Goal: Task Accomplishment & Management: Complete application form

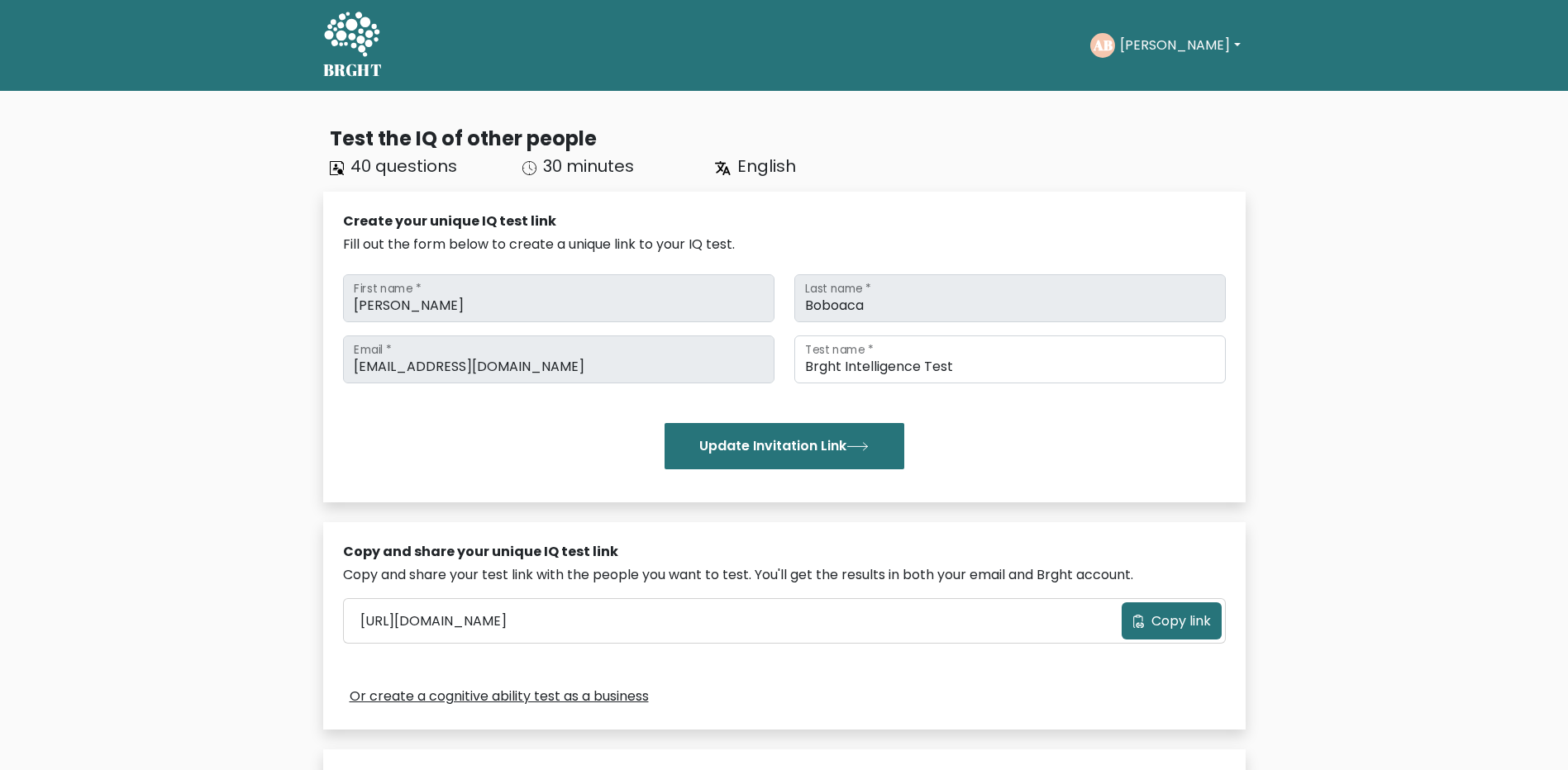
click at [1180, 45] on button "Antonio" at bounding box center [1179, 45] width 130 height 22
click at [1157, 98] on link "Profile" at bounding box center [1157, 106] width 131 height 26
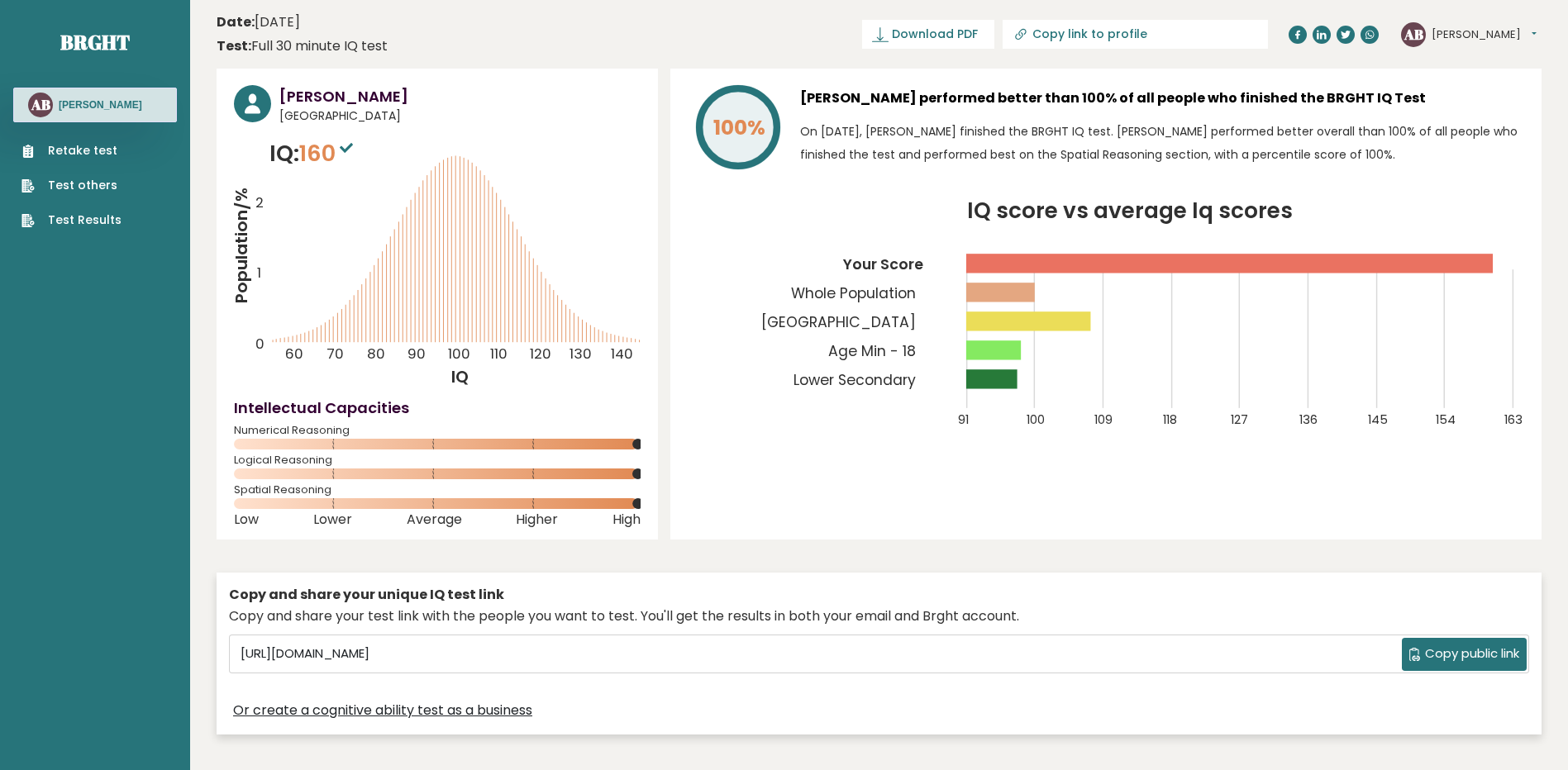
click at [109, 144] on link "Retake test" at bounding box center [71, 151] width 100 height 17
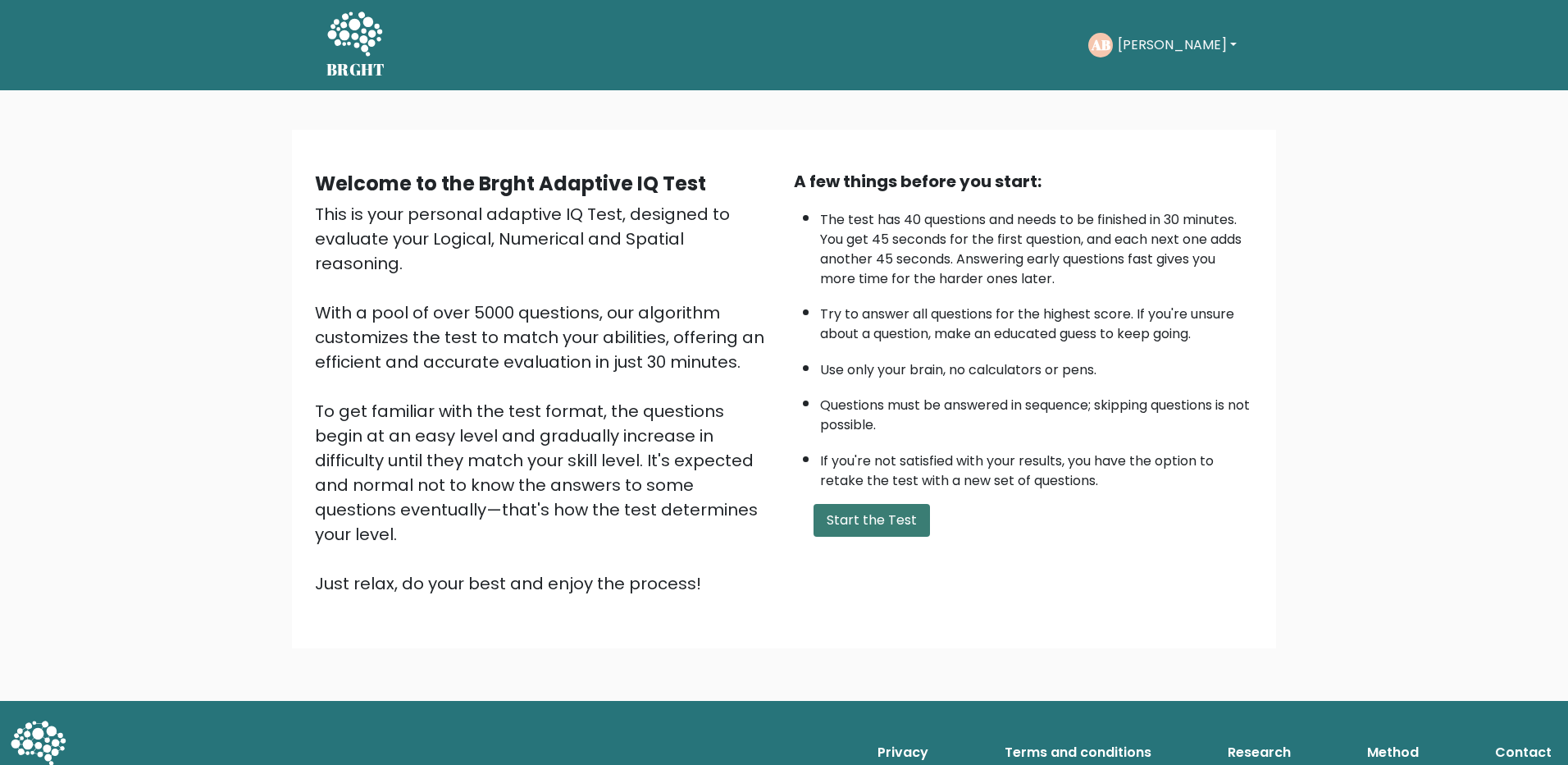
click at [856, 513] on button "Start the Test" at bounding box center [872, 520] width 117 height 33
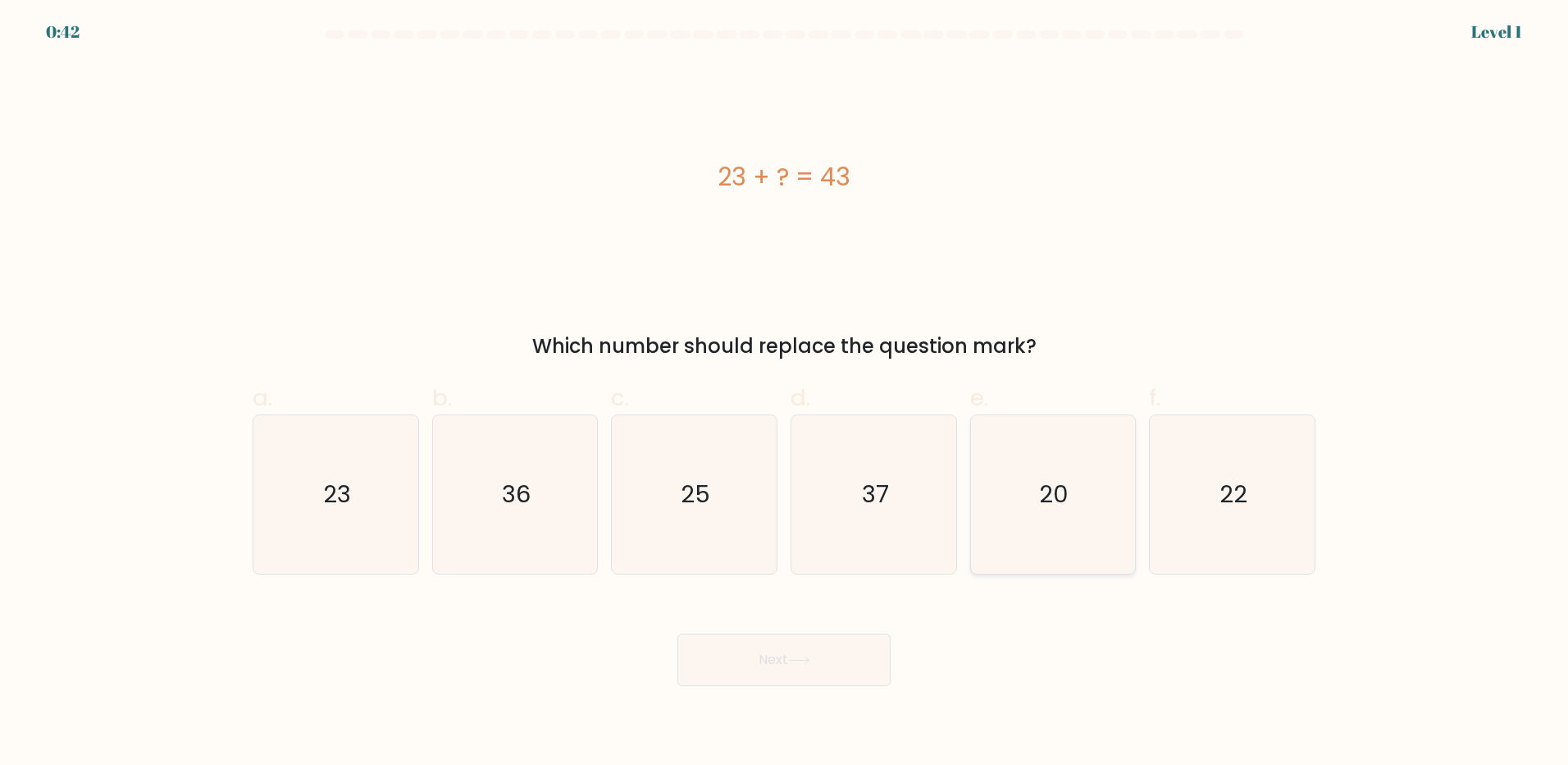
click at [1063, 513] on icon "20" at bounding box center [1052, 494] width 158 height 158
click at [784, 393] on input "e. 20" at bounding box center [784, 388] width 1 height 10
radio input "true"
click at [822, 660] on button "Next" at bounding box center [784, 659] width 214 height 53
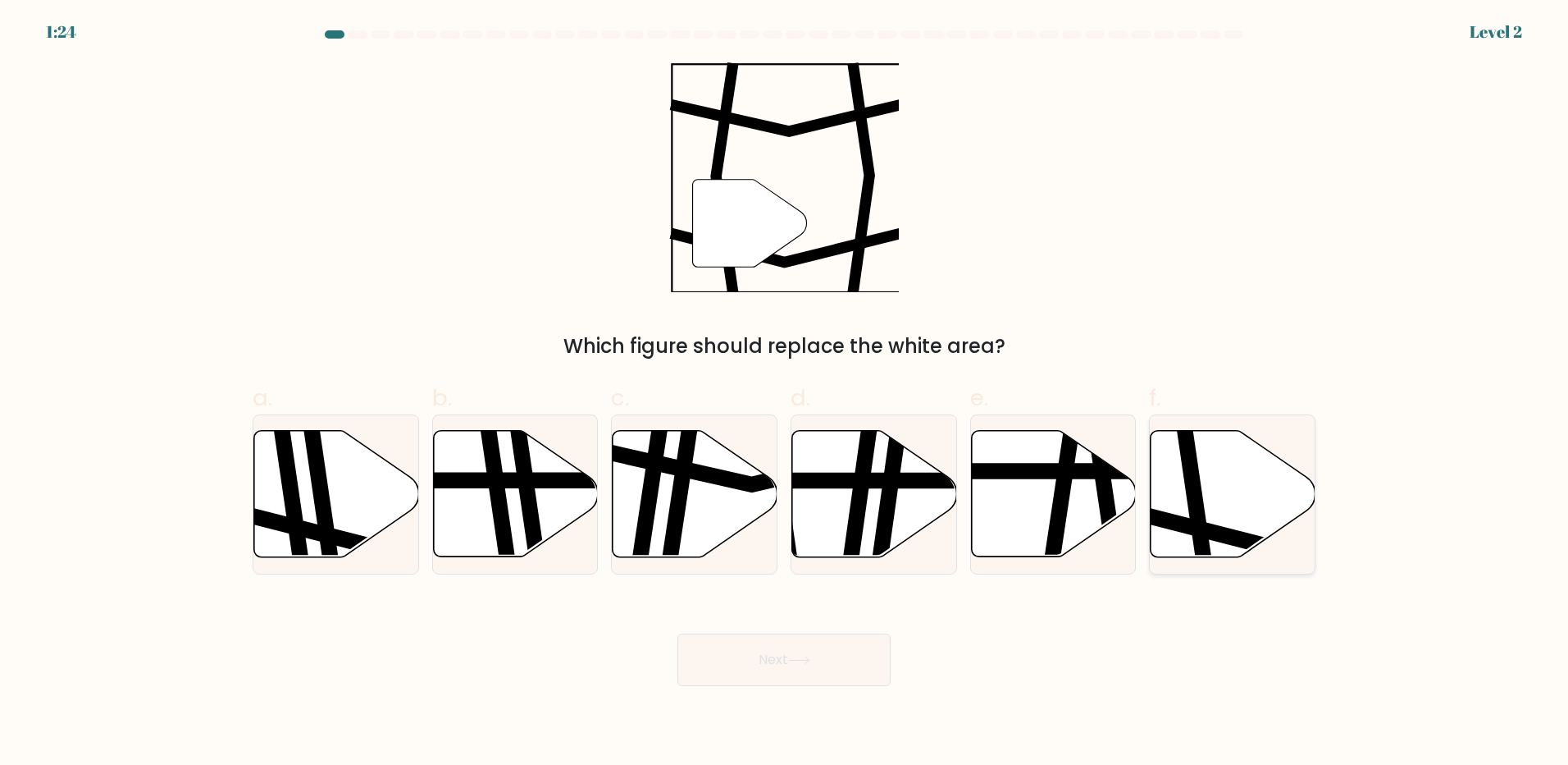
click at [1226, 515] on icon at bounding box center [1232, 494] width 165 height 126
click at [784, 393] on input "f." at bounding box center [784, 388] width 1 height 10
radio input "true"
click at [781, 666] on button "Next" at bounding box center [784, 659] width 214 height 53
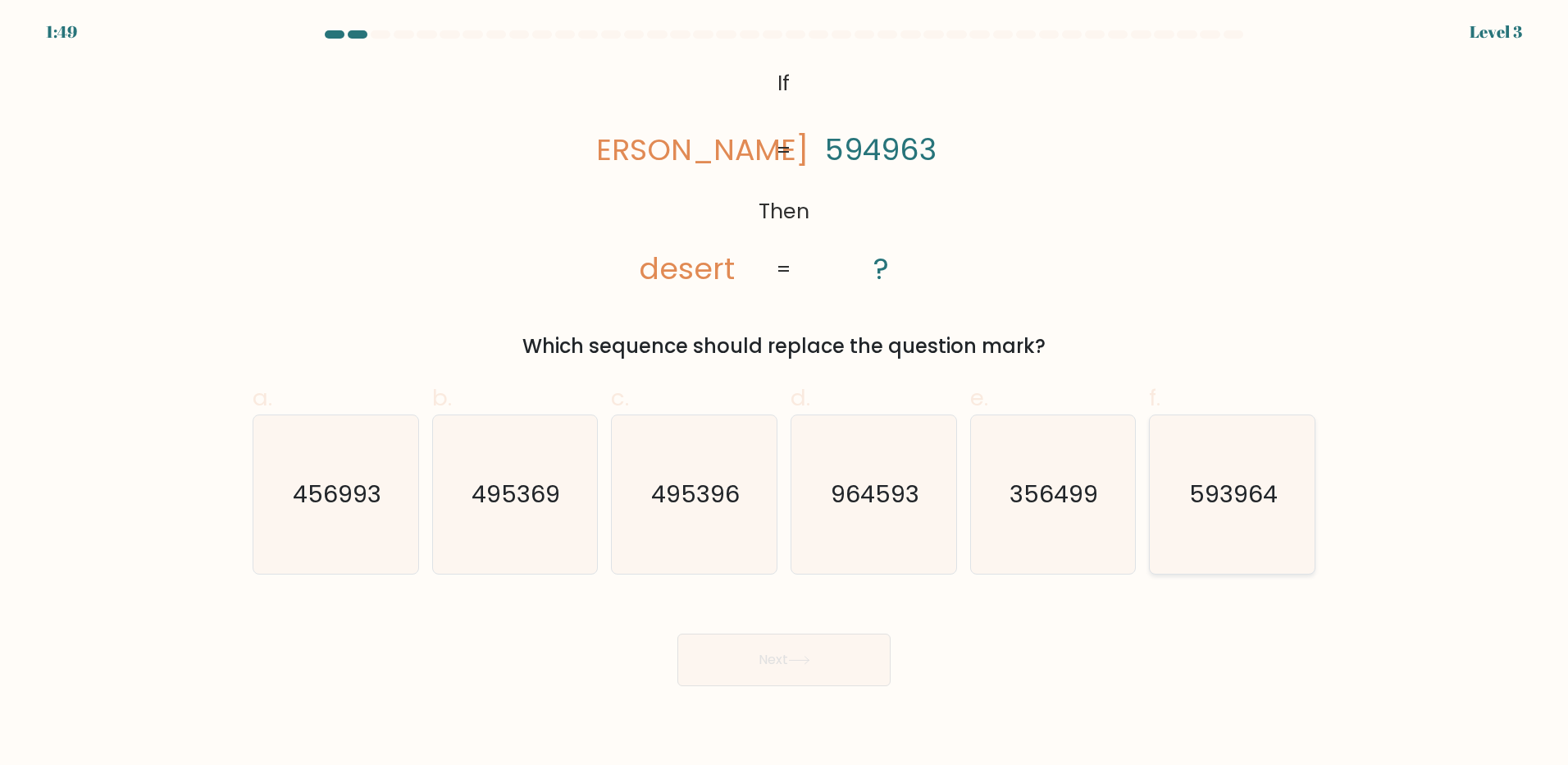
click at [1202, 508] on text "593964" at bounding box center [1234, 494] width 88 height 33
click at [784, 393] on input "f. 593964" at bounding box center [784, 388] width 1 height 10
radio input "true"
click at [733, 652] on button "Next" at bounding box center [784, 659] width 214 height 53
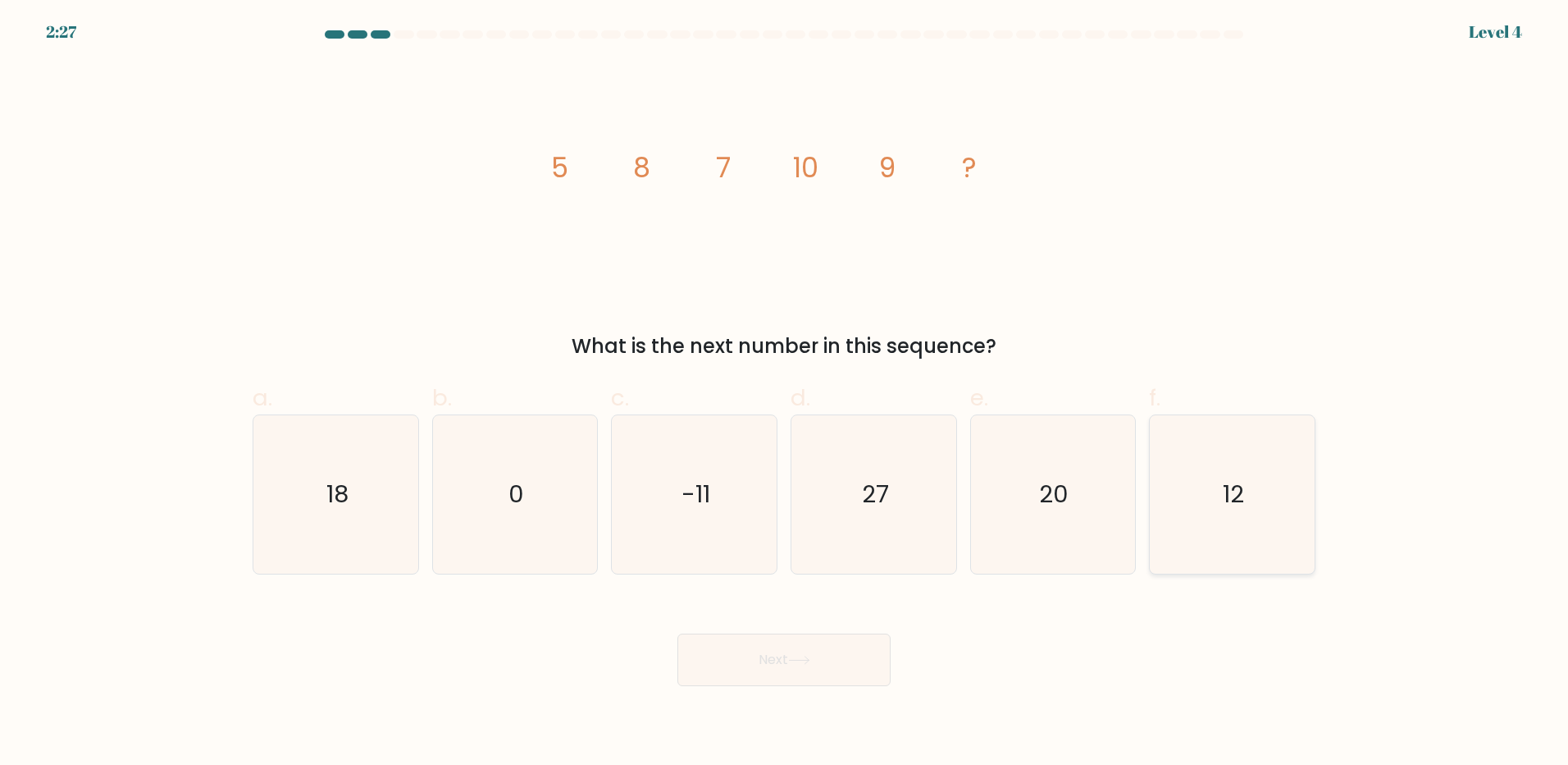
click at [1193, 506] on icon "12" at bounding box center [1232, 494] width 158 height 158
click at [784, 393] on input "f. 12" at bounding box center [784, 388] width 1 height 10
radio input "true"
click at [808, 648] on button "Next" at bounding box center [784, 659] width 214 height 53
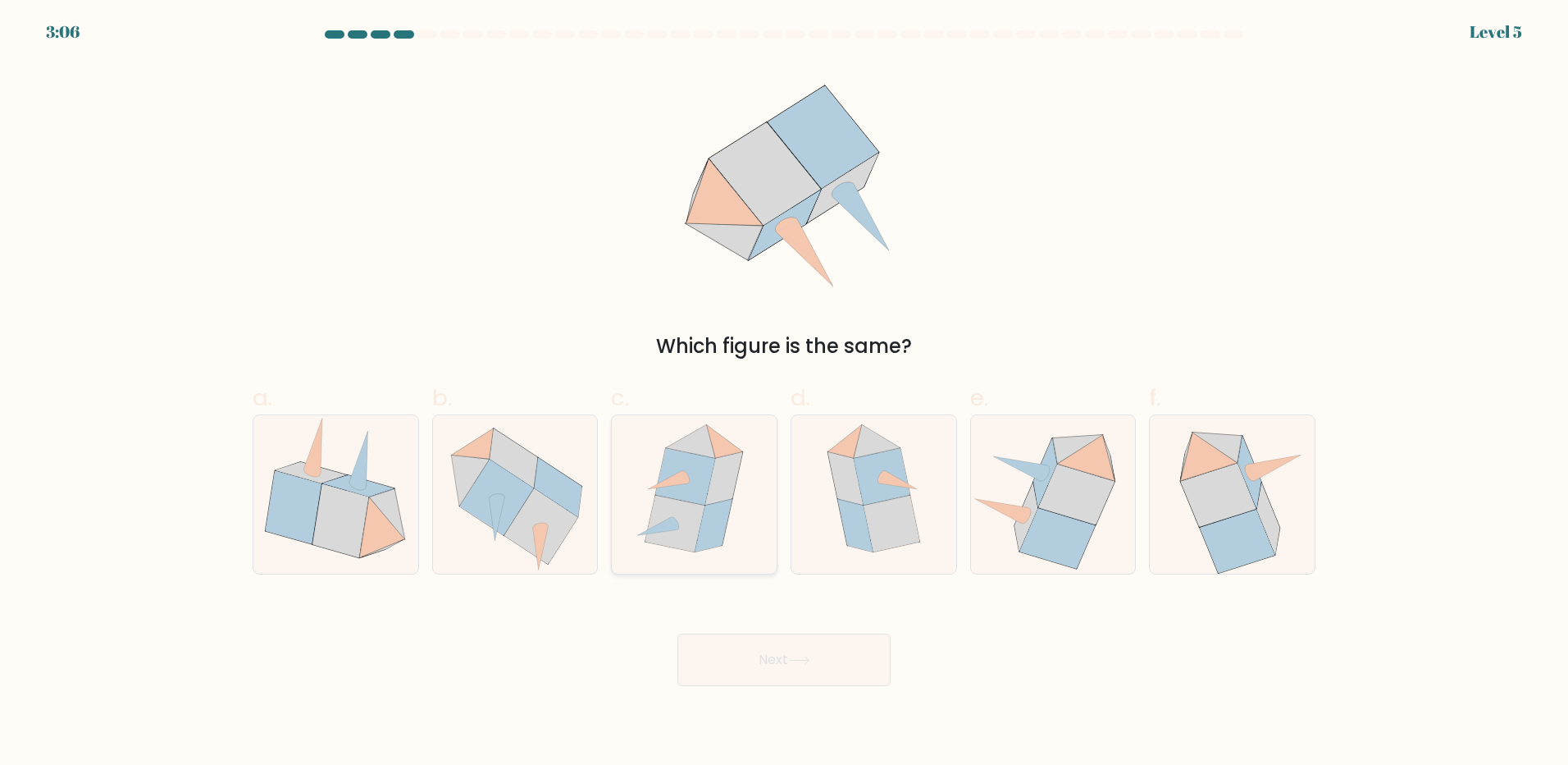
click at [719, 524] on icon at bounding box center [714, 525] width 37 height 54
click at [784, 393] on input "c." at bounding box center [784, 388] width 1 height 10
radio input "true"
click at [748, 662] on button "Next" at bounding box center [784, 659] width 214 height 53
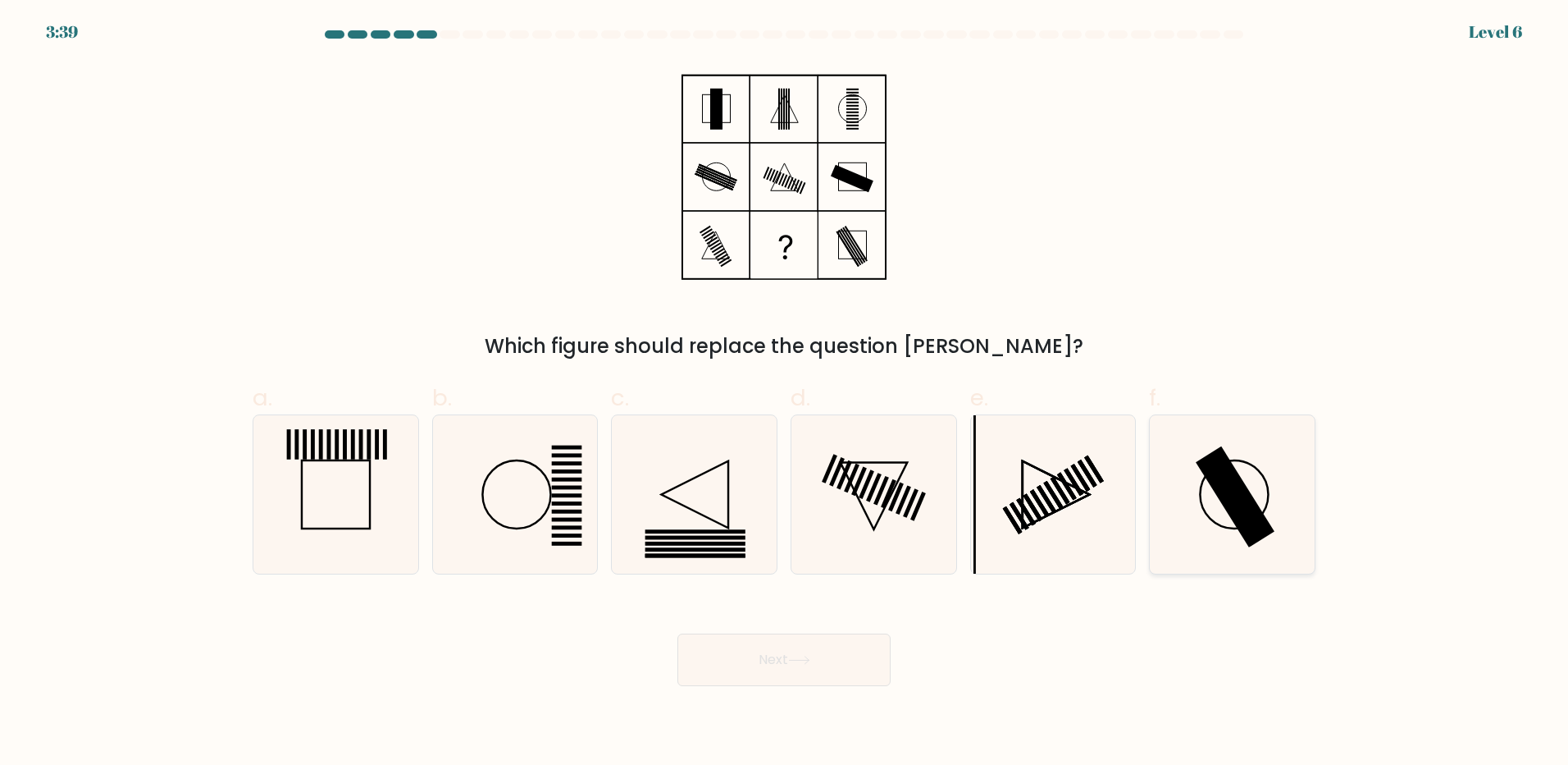
click at [1253, 524] on rect at bounding box center [1234, 497] width 79 height 101
click at [784, 393] on input "f." at bounding box center [784, 388] width 1 height 10
radio input "true"
click at [764, 666] on button "Next" at bounding box center [784, 659] width 214 height 53
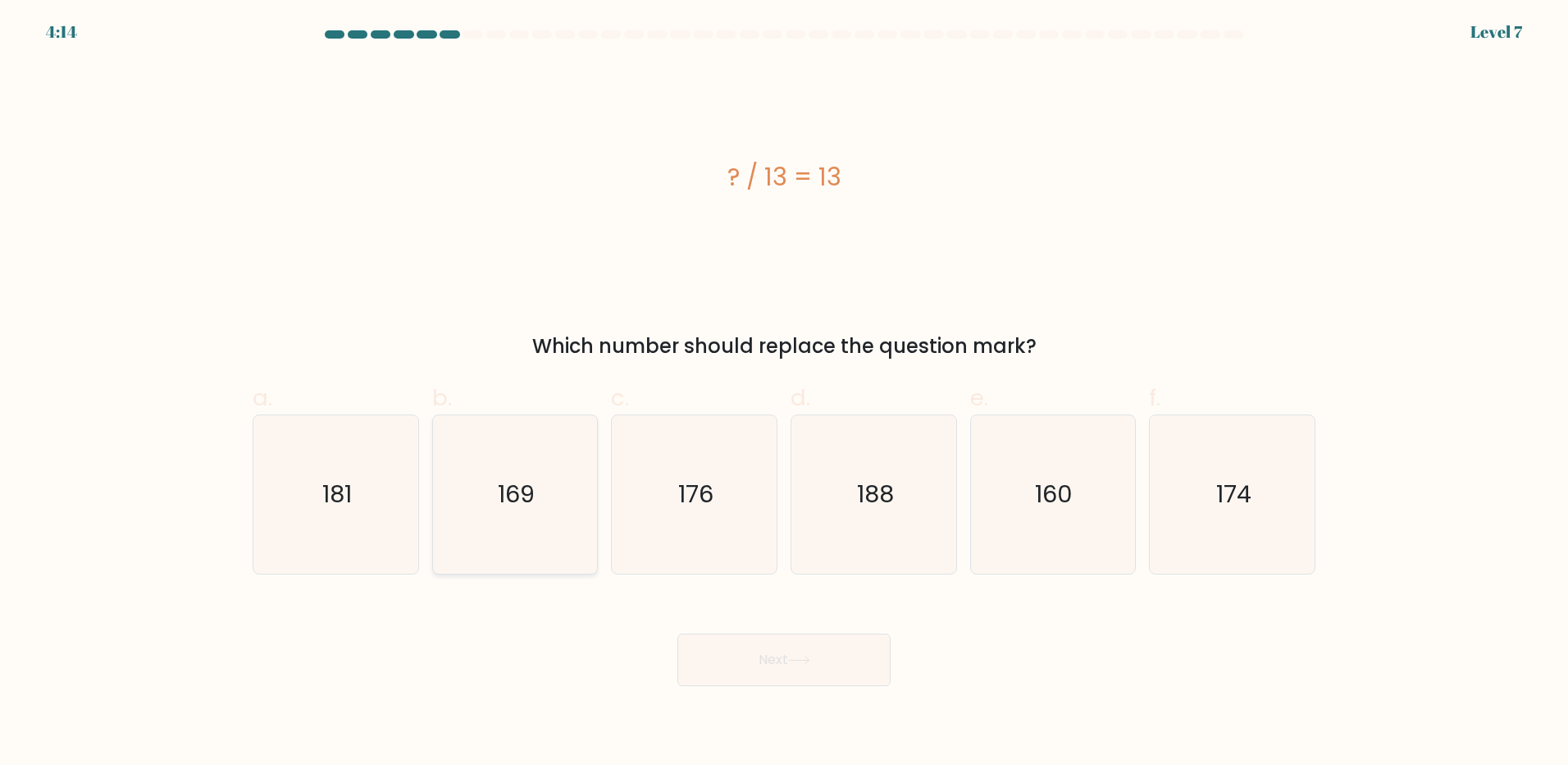
click at [464, 498] on icon "169" at bounding box center [514, 494] width 158 height 158
click at [784, 393] on input "b. 169" at bounding box center [784, 388] width 1 height 10
radio input "true"
click at [754, 690] on body "4:14 Level 7 a." at bounding box center [784, 382] width 1568 height 765
click at [767, 665] on button "Next" at bounding box center [784, 659] width 214 height 53
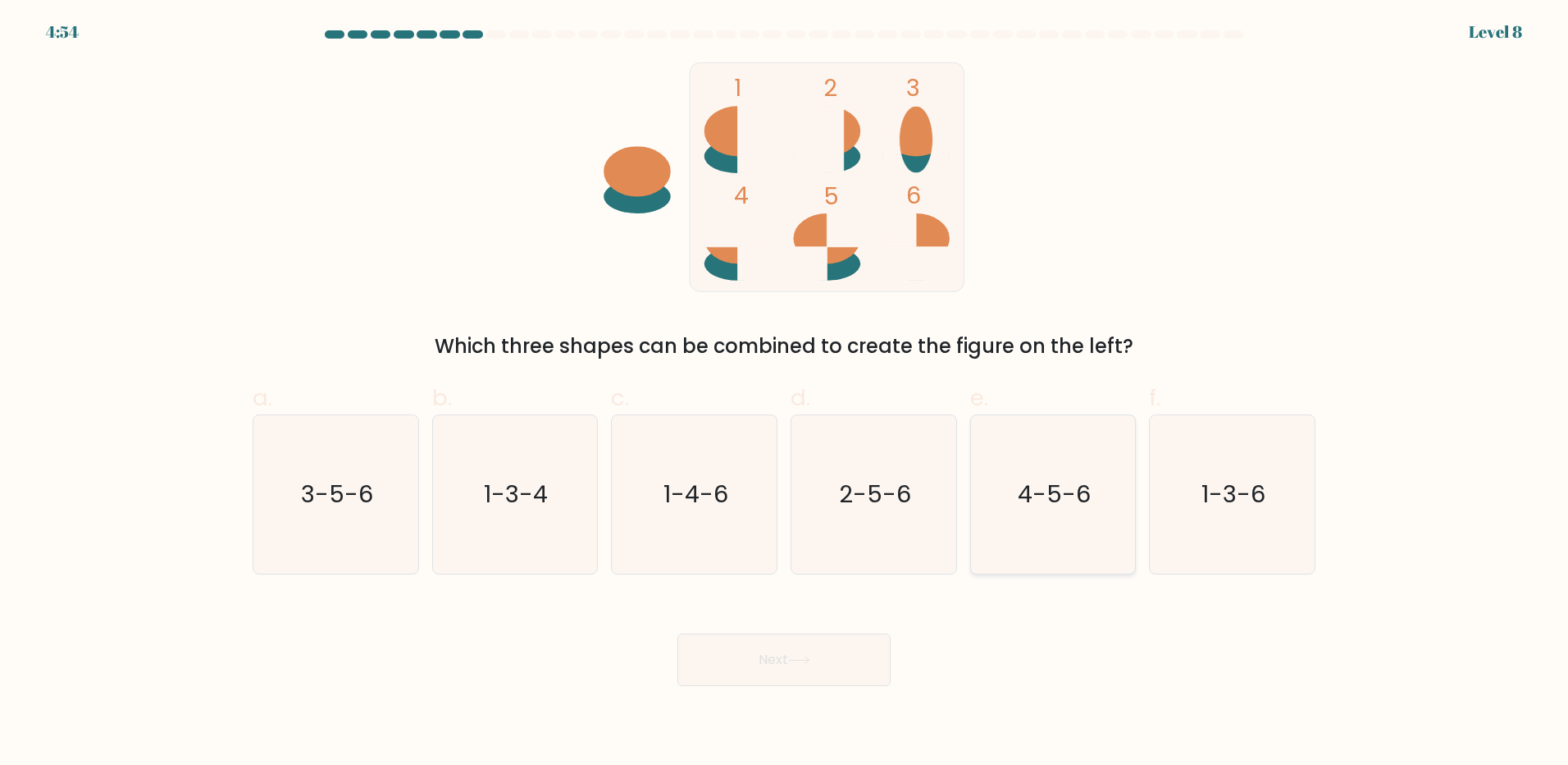
click at [1022, 505] on text "4-5-6" at bounding box center [1054, 494] width 73 height 33
click at [784, 393] on input "e. 4-5-6" at bounding box center [784, 388] width 1 height 10
radio input "true"
click at [774, 665] on button "Next" at bounding box center [784, 659] width 214 height 53
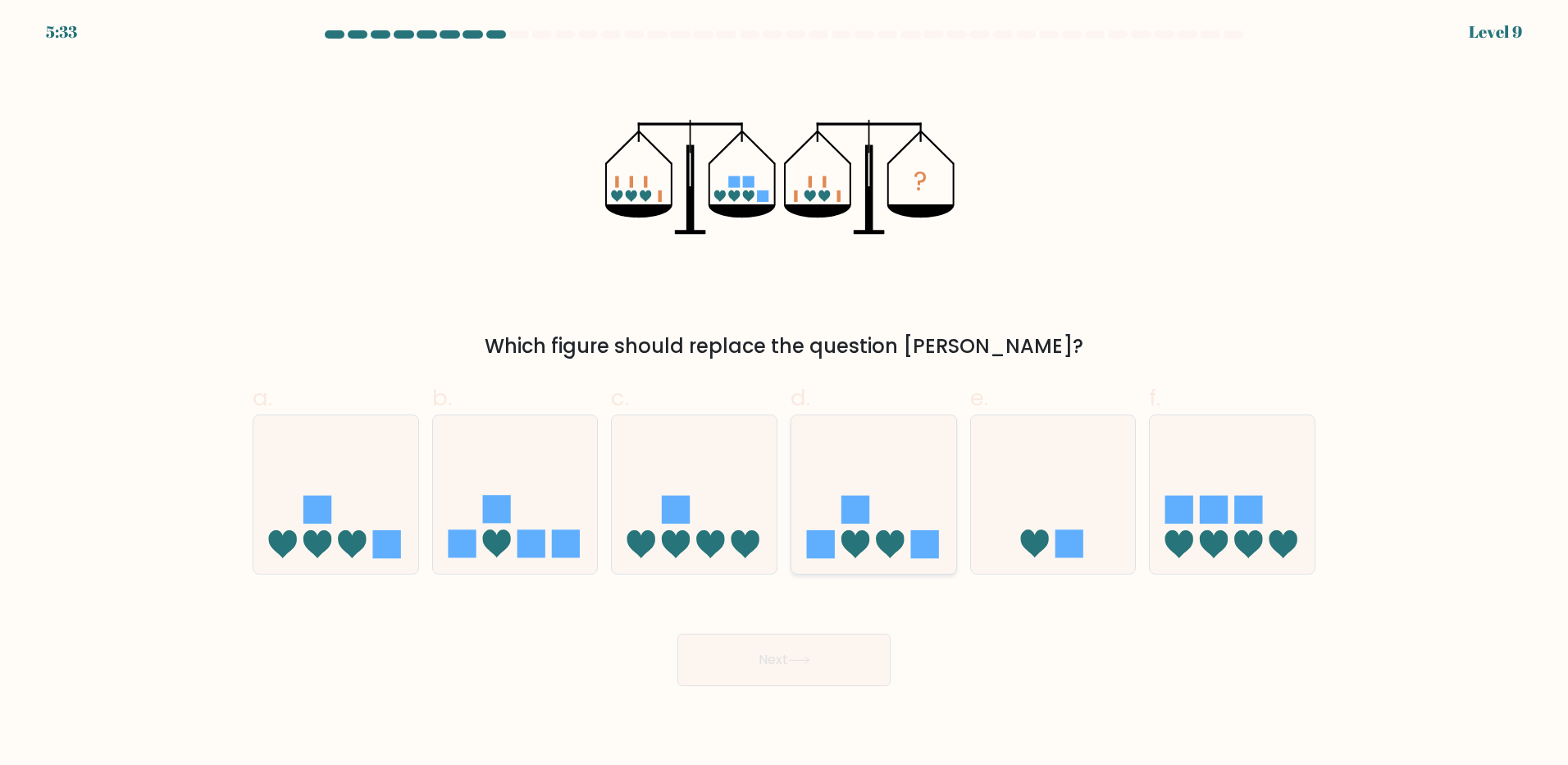
click at [824, 548] on rect at bounding box center [820, 543] width 28 height 28
click at [784, 393] on input "d." at bounding box center [784, 388] width 1 height 10
radio input "true"
click at [754, 698] on body "5:33 Level 9" at bounding box center [784, 382] width 1568 height 765
click at [780, 672] on button "Next" at bounding box center [784, 659] width 214 height 53
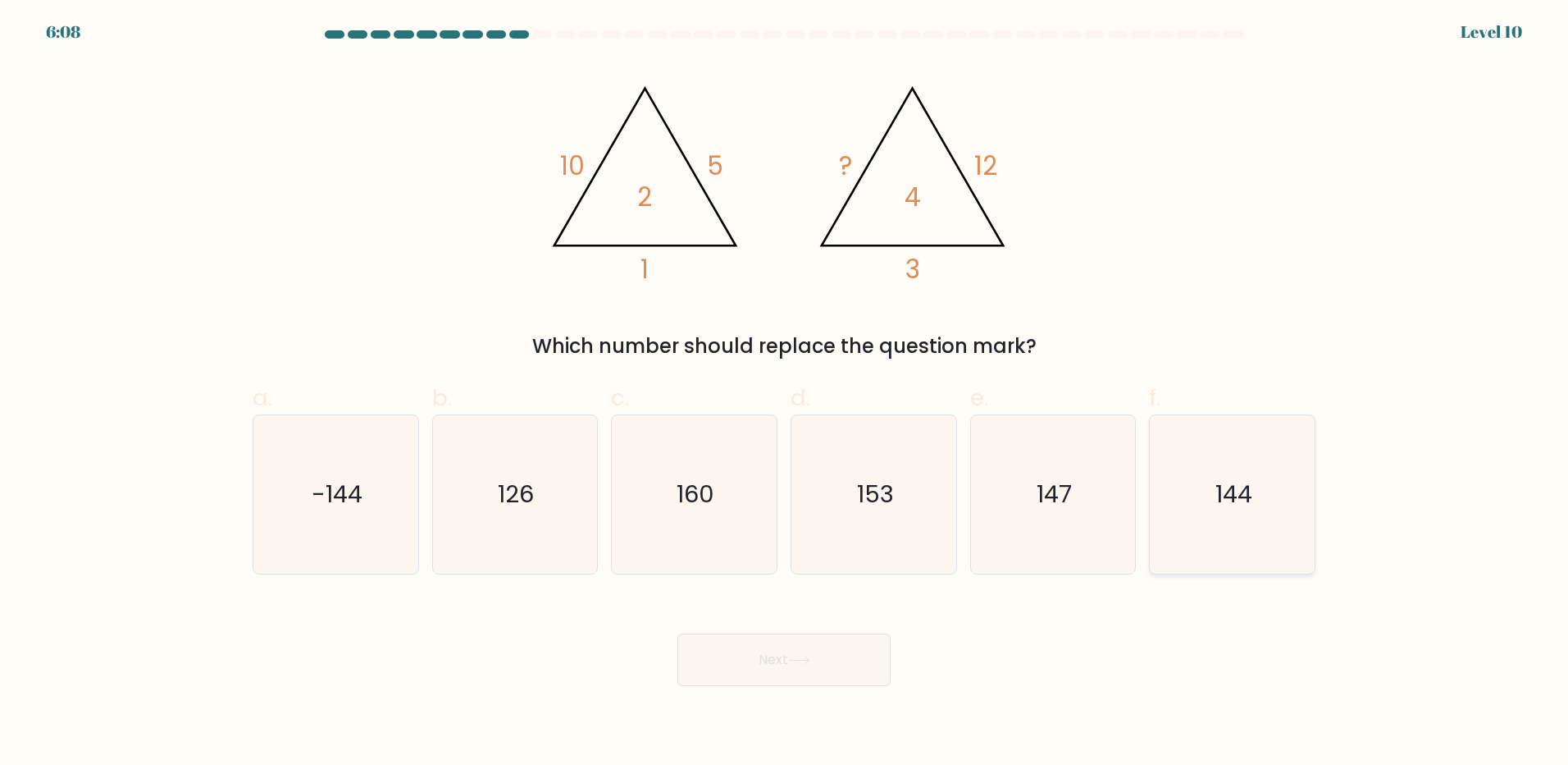
click at [1273, 525] on icon "144" at bounding box center [1232, 494] width 158 height 158
click at [784, 393] on input "f. 144" at bounding box center [784, 388] width 1 height 10
radio input "true"
click at [767, 660] on button "Next" at bounding box center [784, 659] width 214 height 53
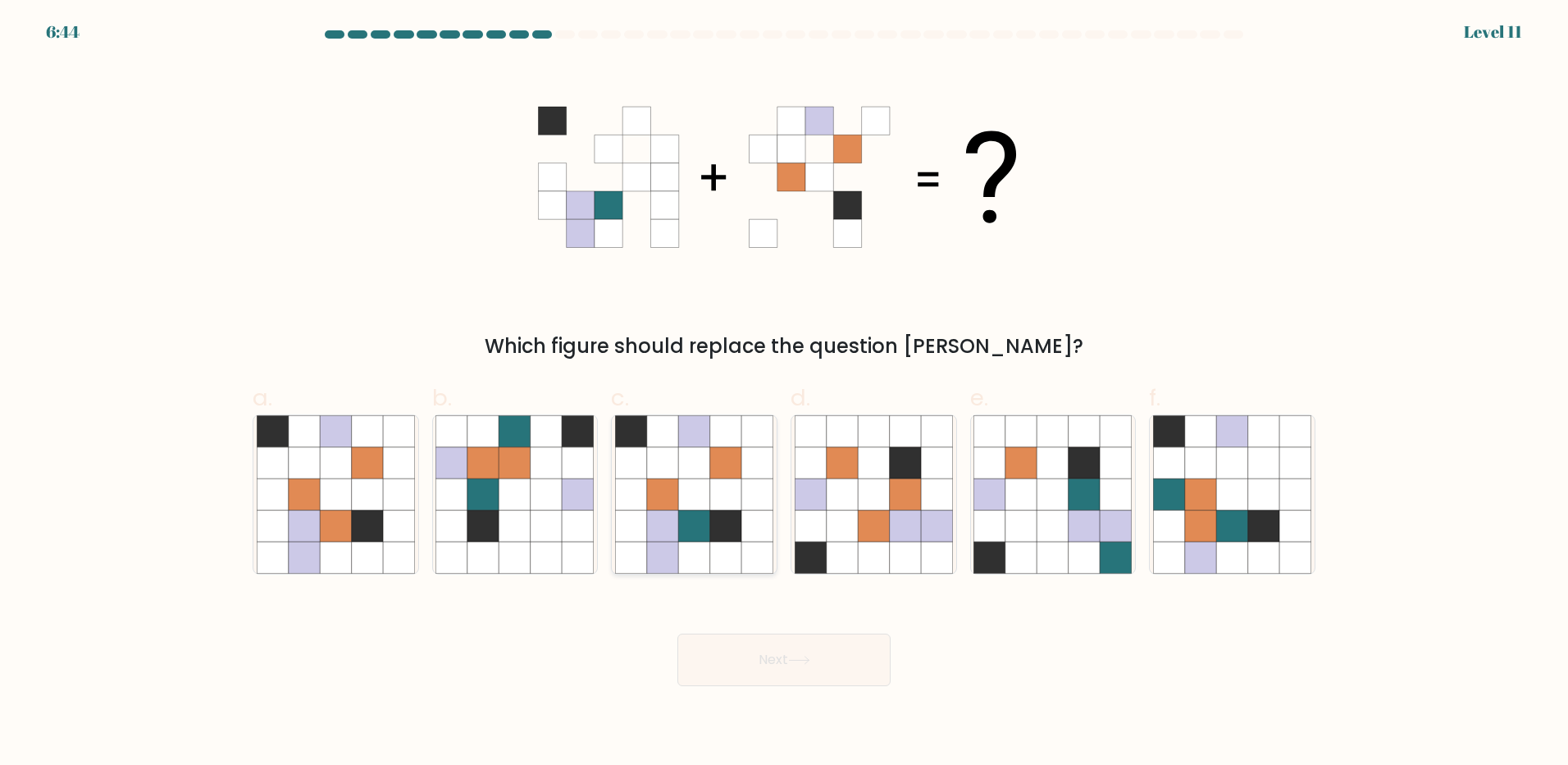
click at [640, 528] on icon at bounding box center [631, 526] width 31 height 31
click at [784, 393] on input "c." at bounding box center [784, 388] width 1 height 10
radio input "true"
click at [734, 656] on button "Next" at bounding box center [784, 659] width 214 height 53
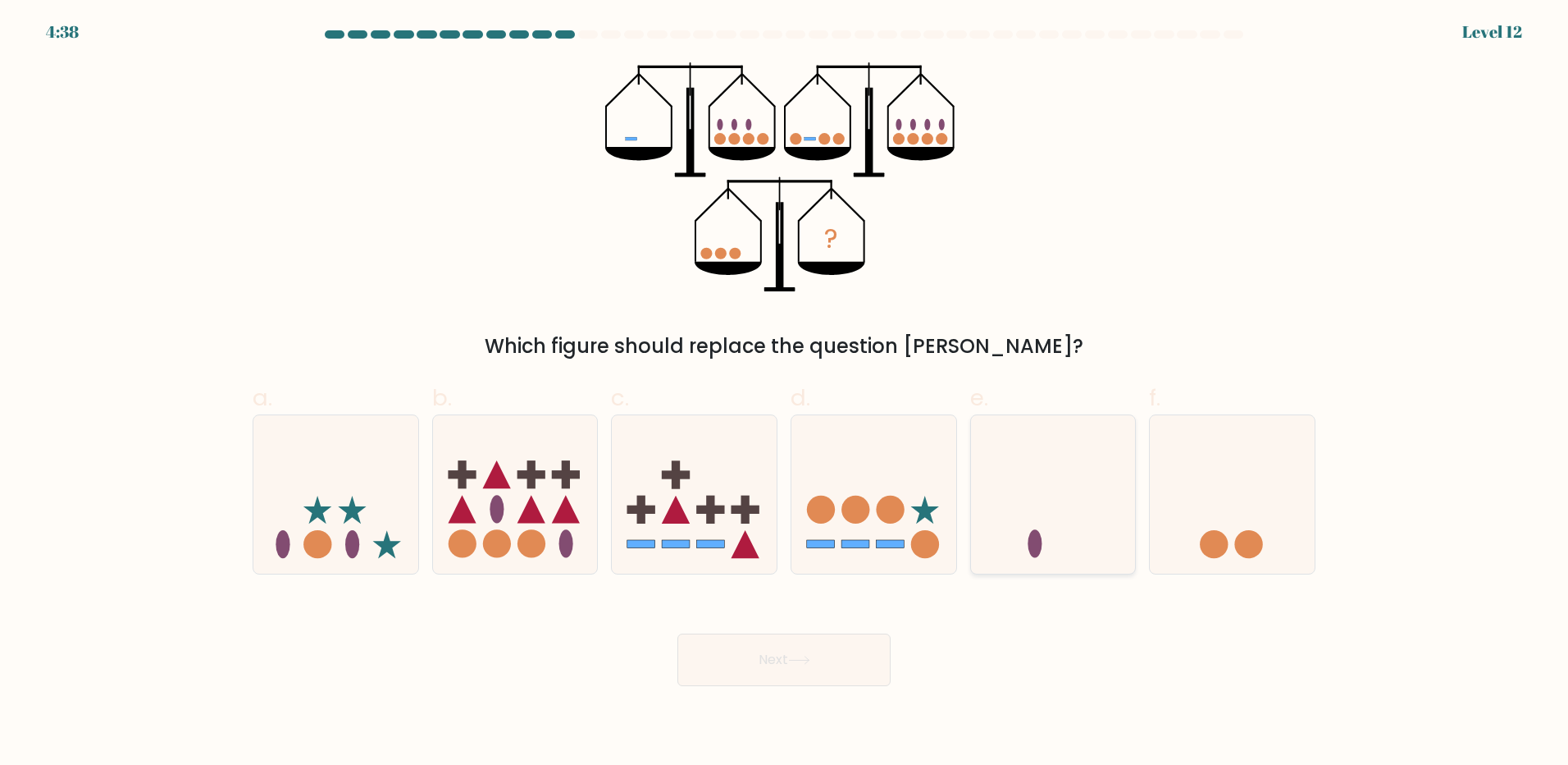
click at [1121, 541] on icon at bounding box center [1053, 493] width 165 height 136
click at [784, 393] on input "e." at bounding box center [784, 388] width 1 height 10
radio input "true"
click at [788, 652] on button "Next" at bounding box center [784, 659] width 214 height 53
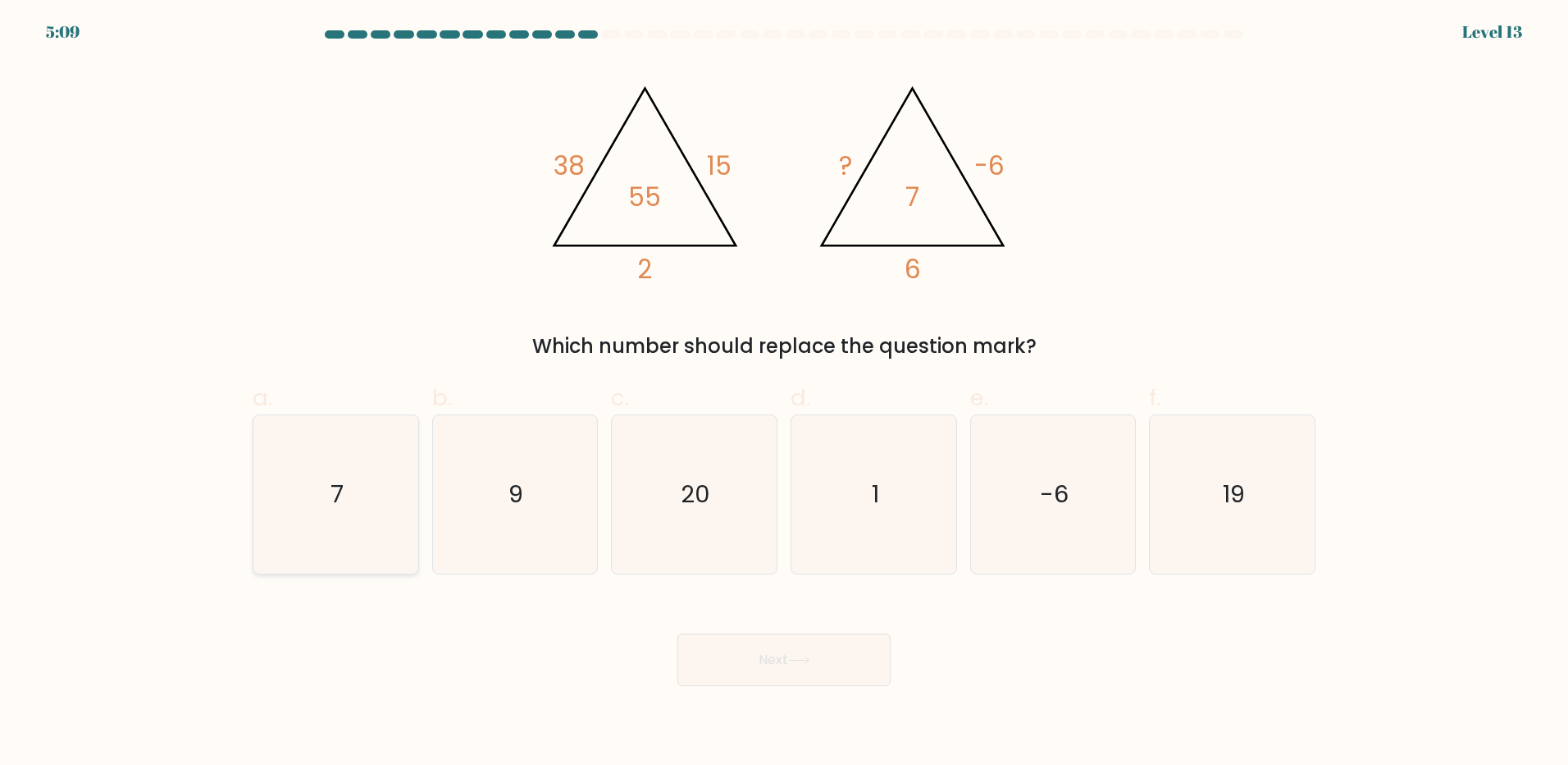
click at [380, 492] on icon "7" at bounding box center [336, 494] width 158 height 158
click at [784, 393] on input "a. 7" at bounding box center [784, 388] width 1 height 10
radio input "true"
click at [789, 656] on button "Next" at bounding box center [784, 659] width 214 height 53
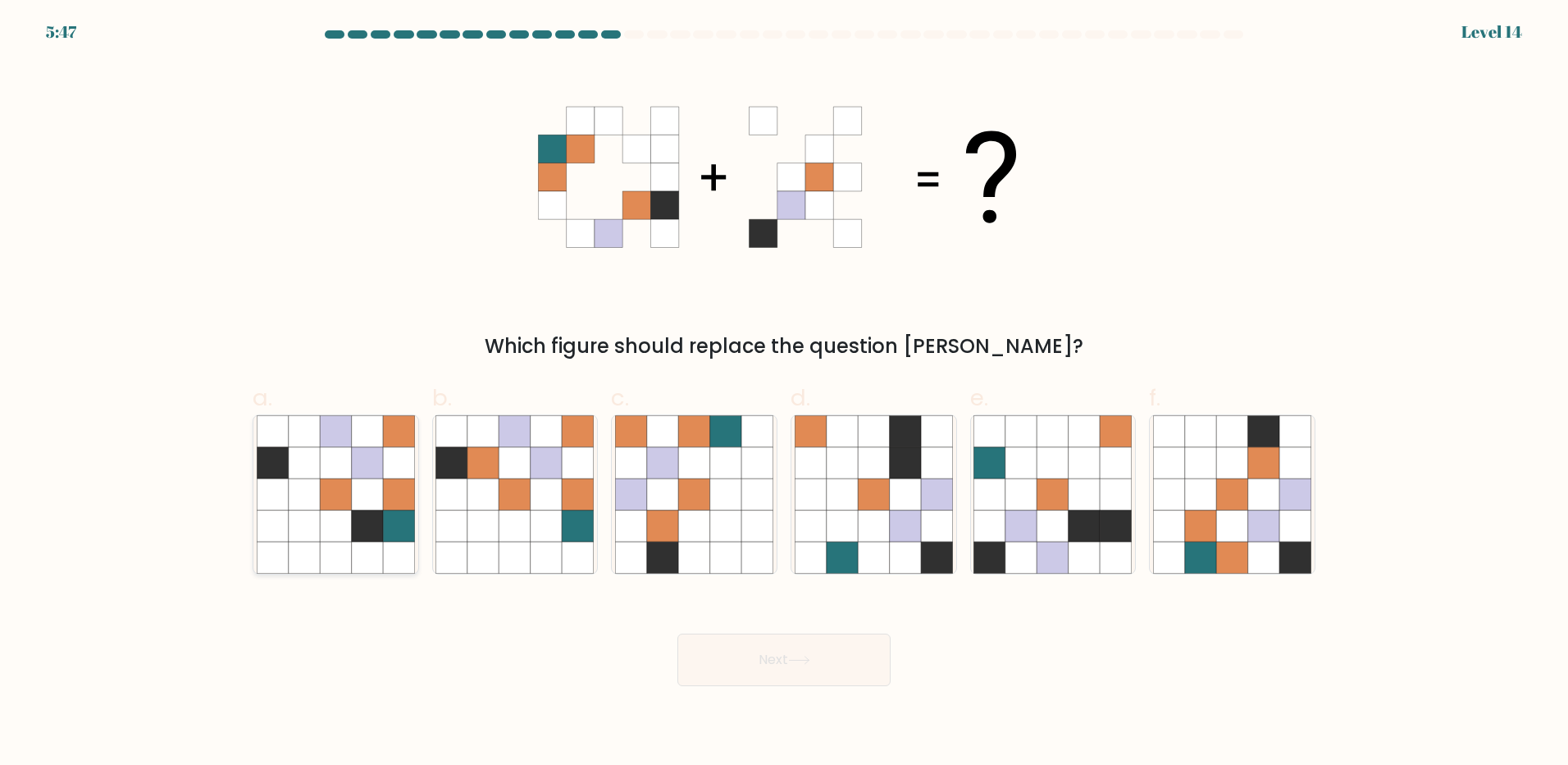
click at [290, 530] on icon at bounding box center [304, 526] width 31 height 31
click at [784, 393] on input "a." at bounding box center [784, 388] width 1 height 10
radio input "true"
click at [575, 526] on icon at bounding box center [578, 526] width 31 height 31
click at [784, 393] on input "b." at bounding box center [784, 388] width 1 height 10
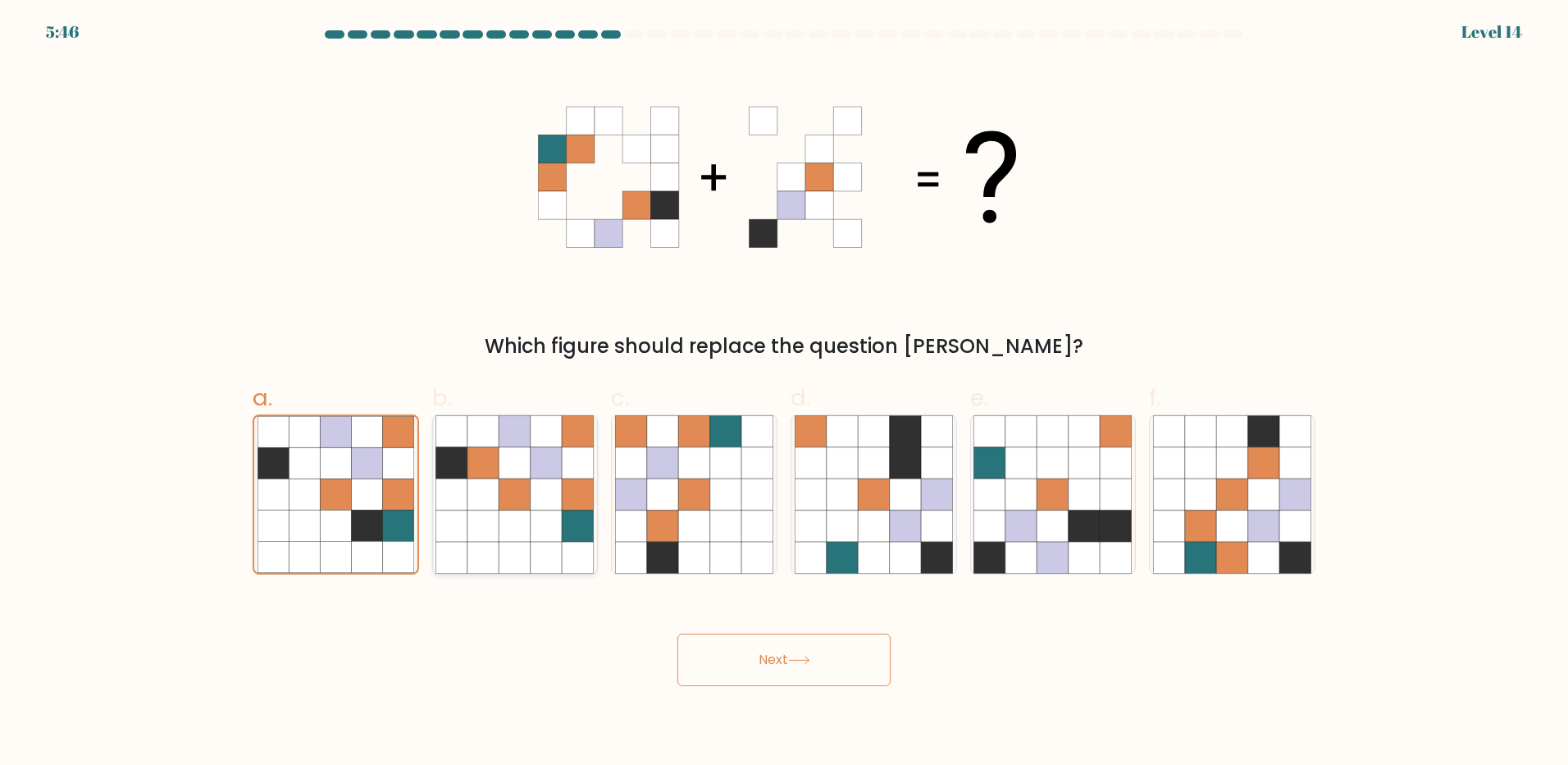
radio input "true"
click at [675, 525] on icon at bounding box center [662, 526] width 31 height 31
click at [784, 393] on input "c." at bounding box center [784, 388] width 1 height 10
radio input "true"
click at [1230, 530] on icon at bounding box center [1232, 526] width 31 height 31
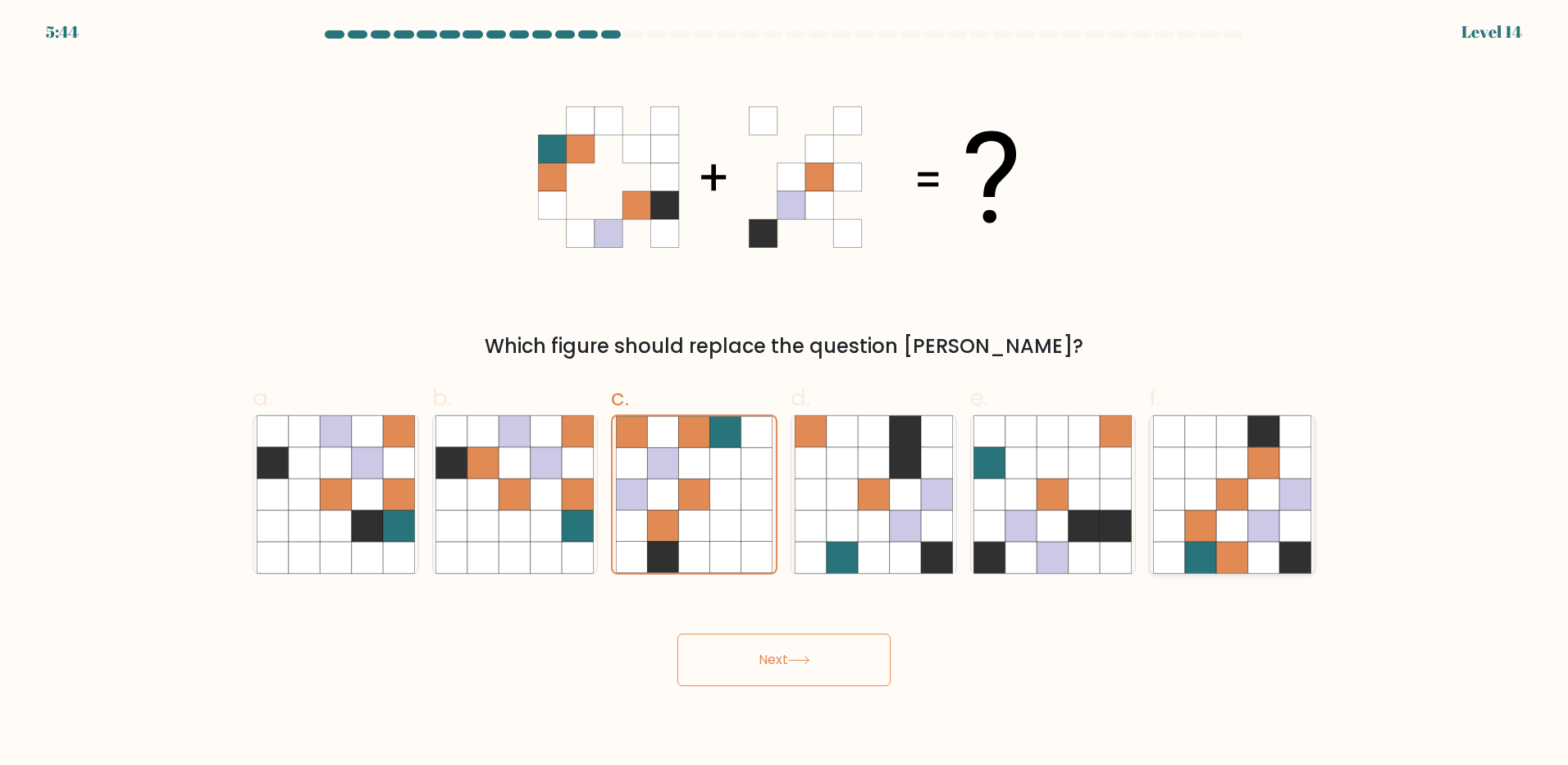
click at [784, 393] on input "f." at bounding box center [784, 388] width 1 height 10
radio input "true"
click at [798, 671] on button "Next" at bounding box center [784, 659] width 214 height 53
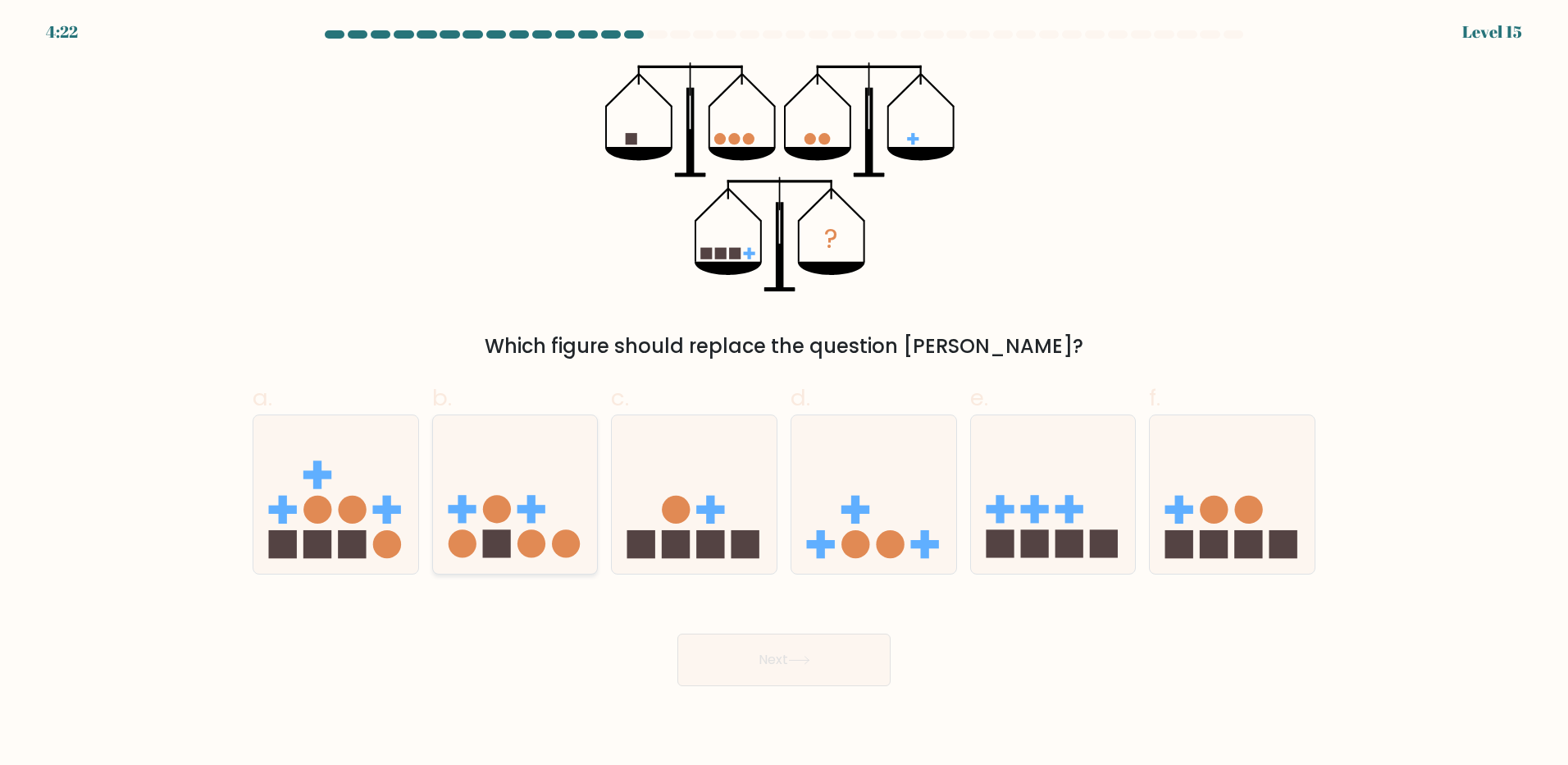
click at [490, 480] on icon at bounding box center [515, 493] width 165 height 136
click at [784, 393] on input "b." at bounding box center [784, 388] width 1 height 10
radio input "true"
click at [355, 525] on icon at bounding box center [336, 493] width 165 height 136
click at [784, 393] on input "a." at bounding box center [784, 388] width 1 height 10
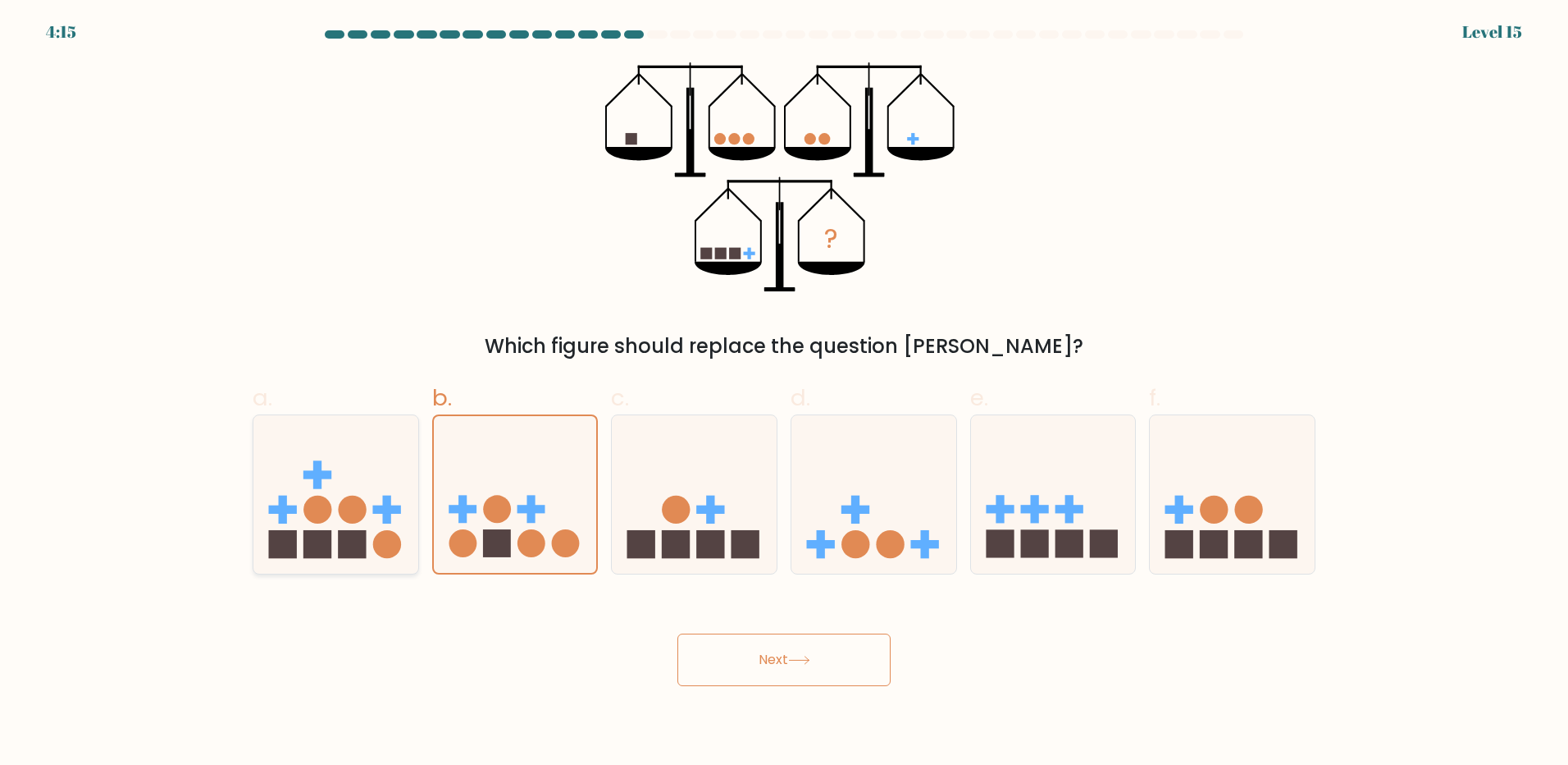
radio input "true"
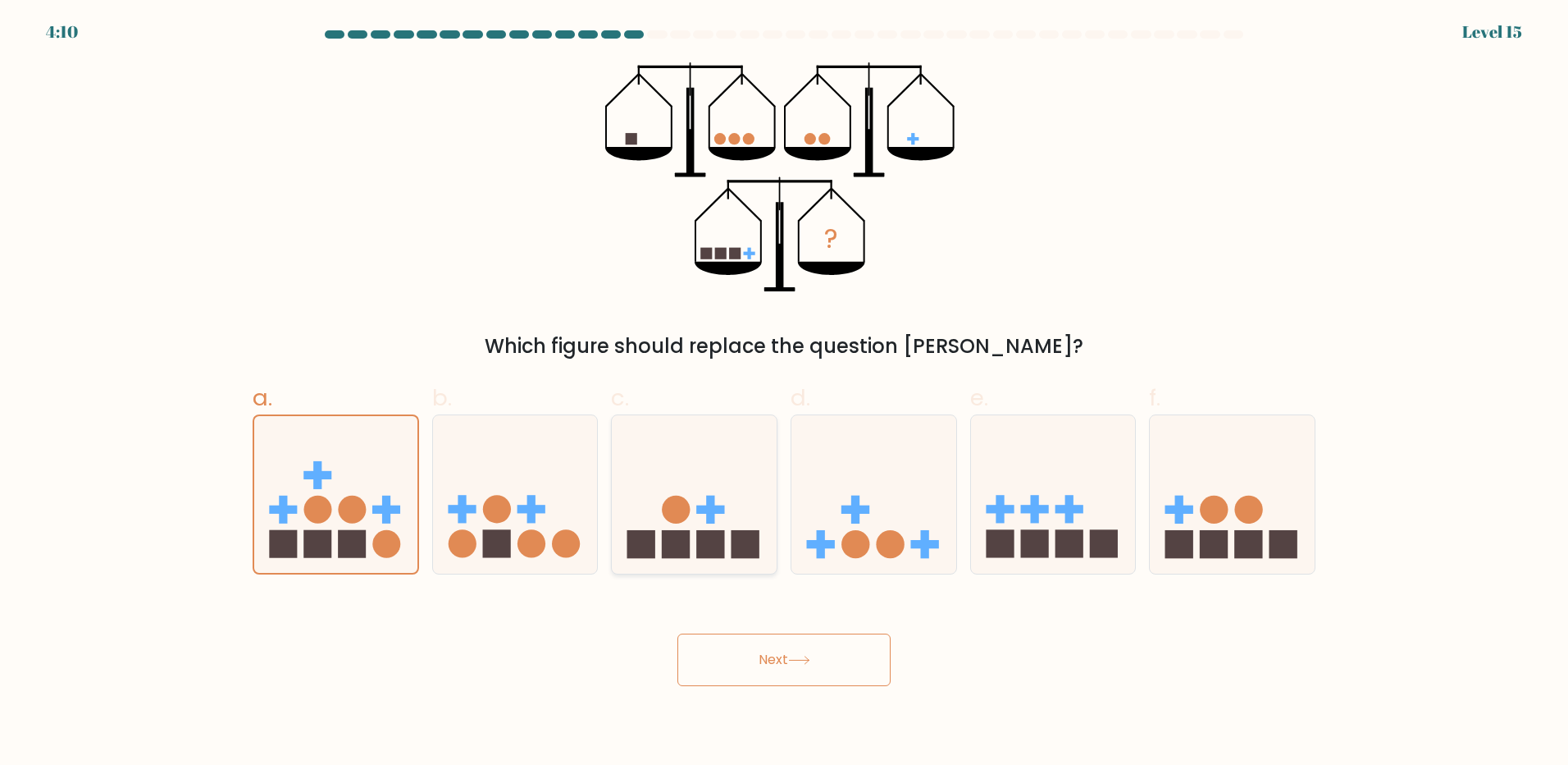
click at [669, 492] on icon at bounding box center [694, 493] width 165 height 136
click at [784, 393] on input "c." at bounding box center [784, 388] width 1 height 10
radio input "true"
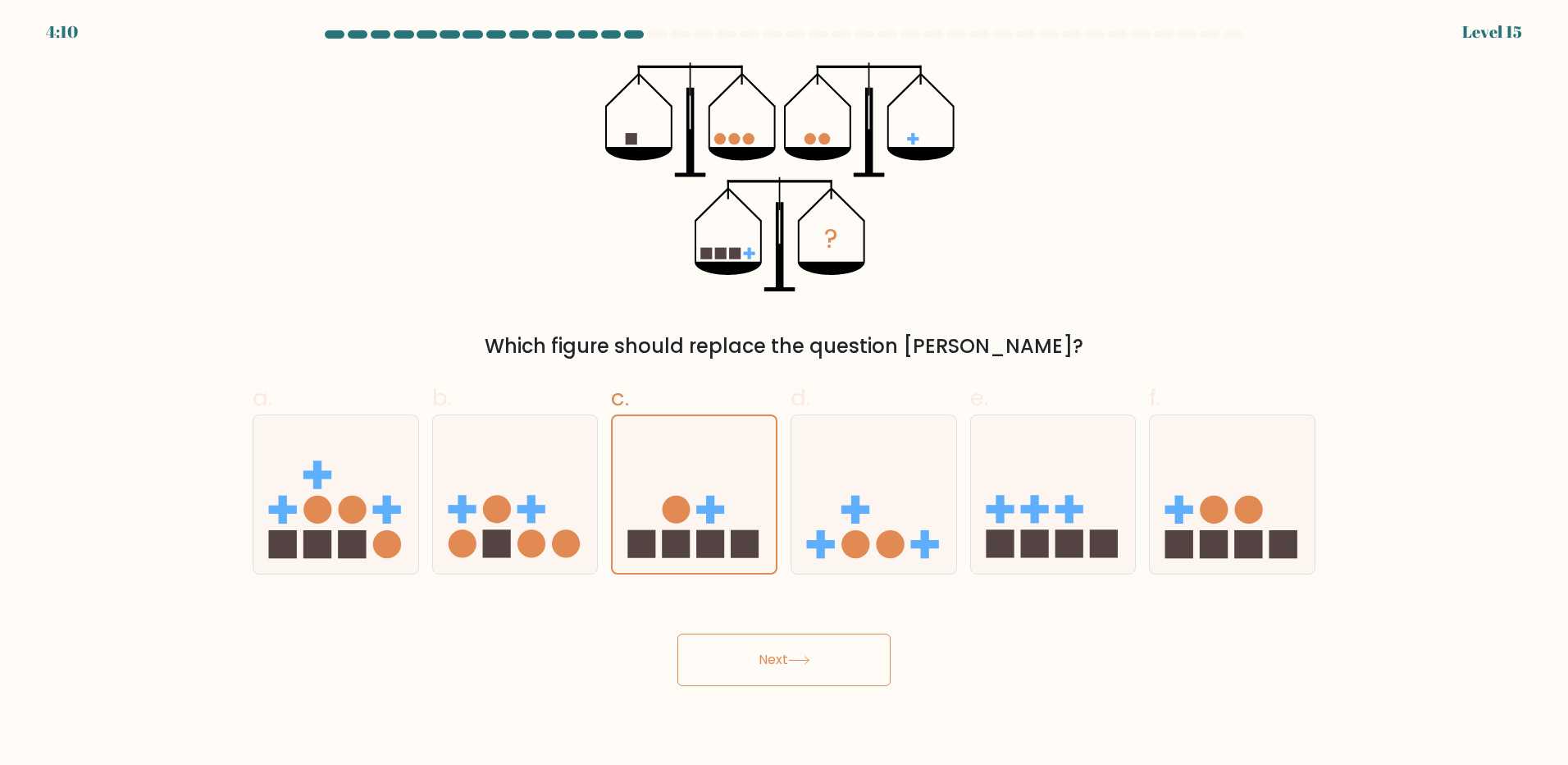
drag, startPoint x: 756, startPoint y: 665, endPoint x: 872, endPoint y: 660, distance: 116.1
click at [758, 665] on button "Next" at bounding box center [784, 659] width 214 height 53
